Goal: Check status

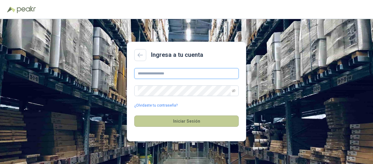
type input "**********"
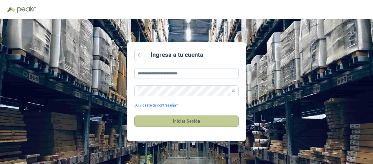
click at [189, 122] on button "Iniciar Sesión" at bounding box center [186, 121] width 104 height 11
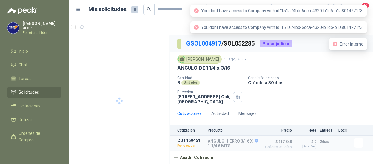
scroll to position [1, 0]
